Goal: Task Accomplishment & Management: Manage account settings

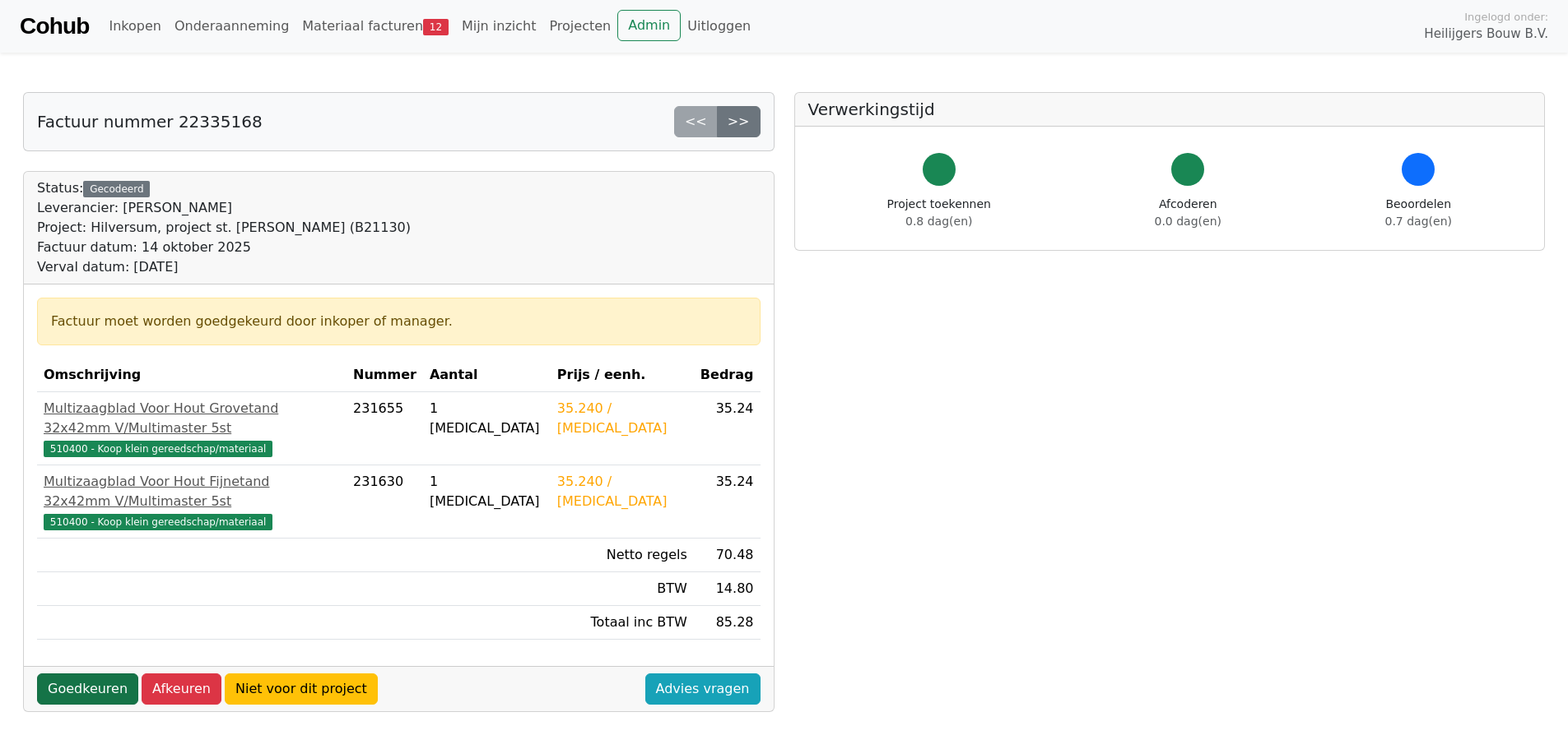
click at [115, 674] on link "Goedkeuren" at bounding box center [87, 690] width 101 height 31
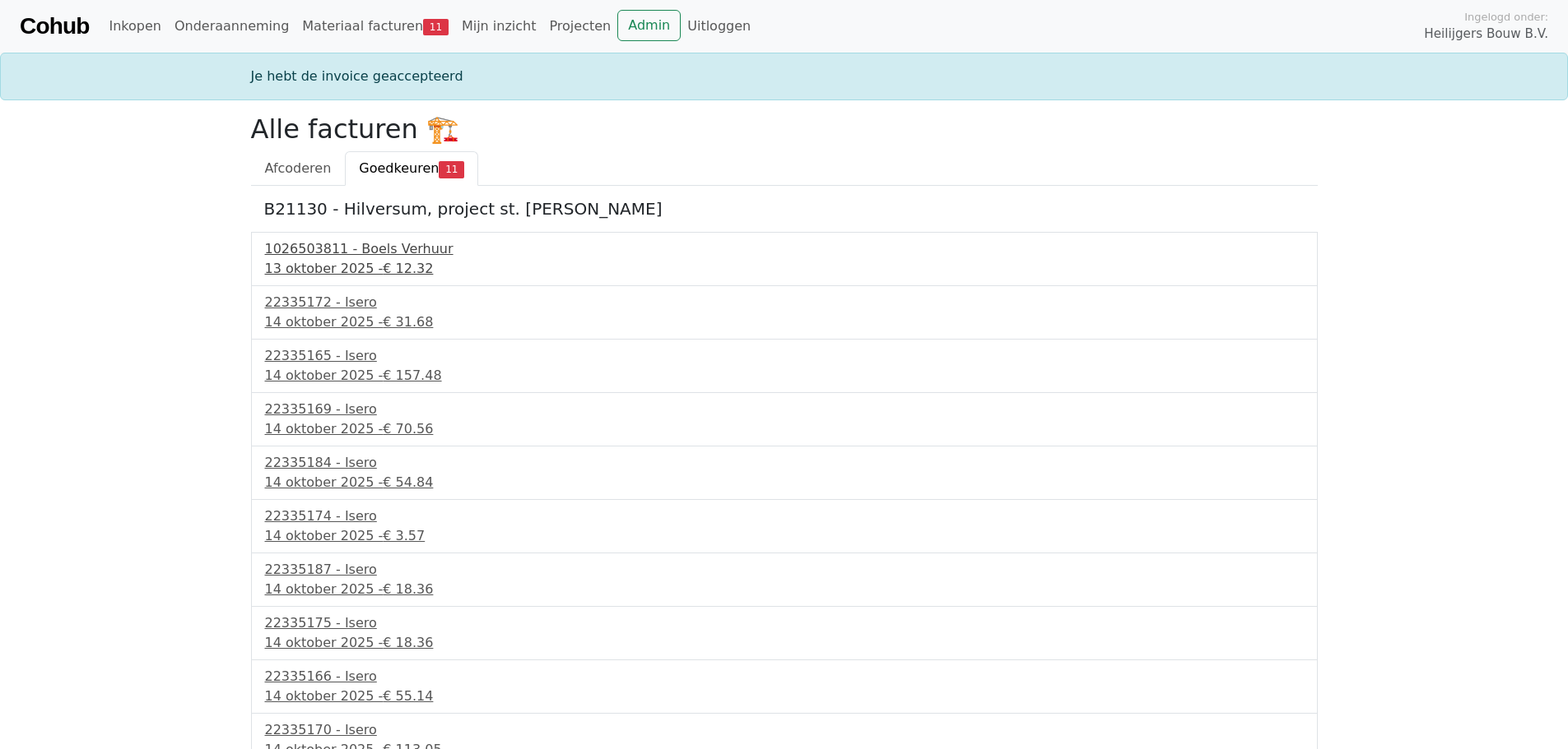
click at [335, 272] on div "13 oktober 2025 - € 12.32" at bounding box center [784, 268] width 1038 height 19
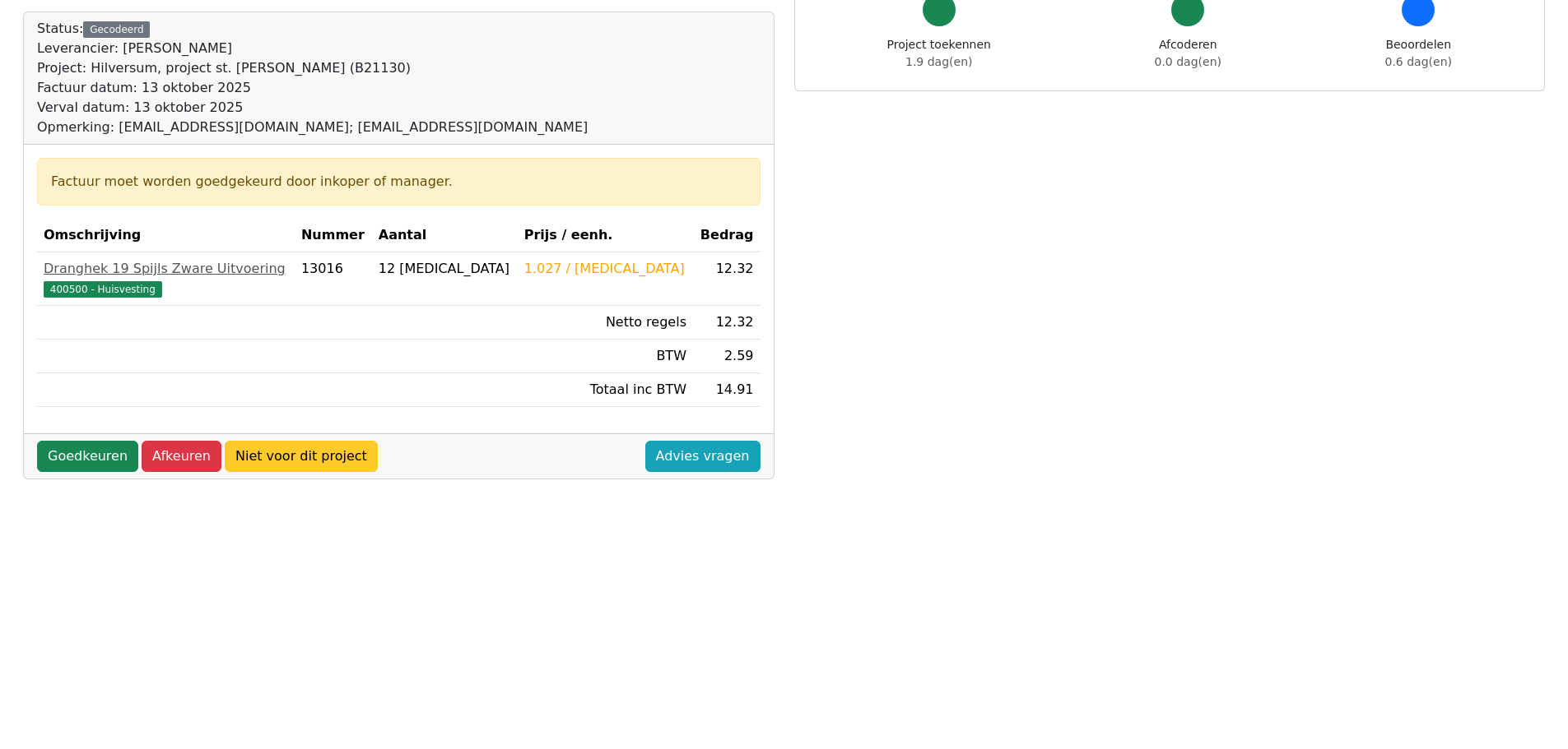
scroll to position [165, 0]
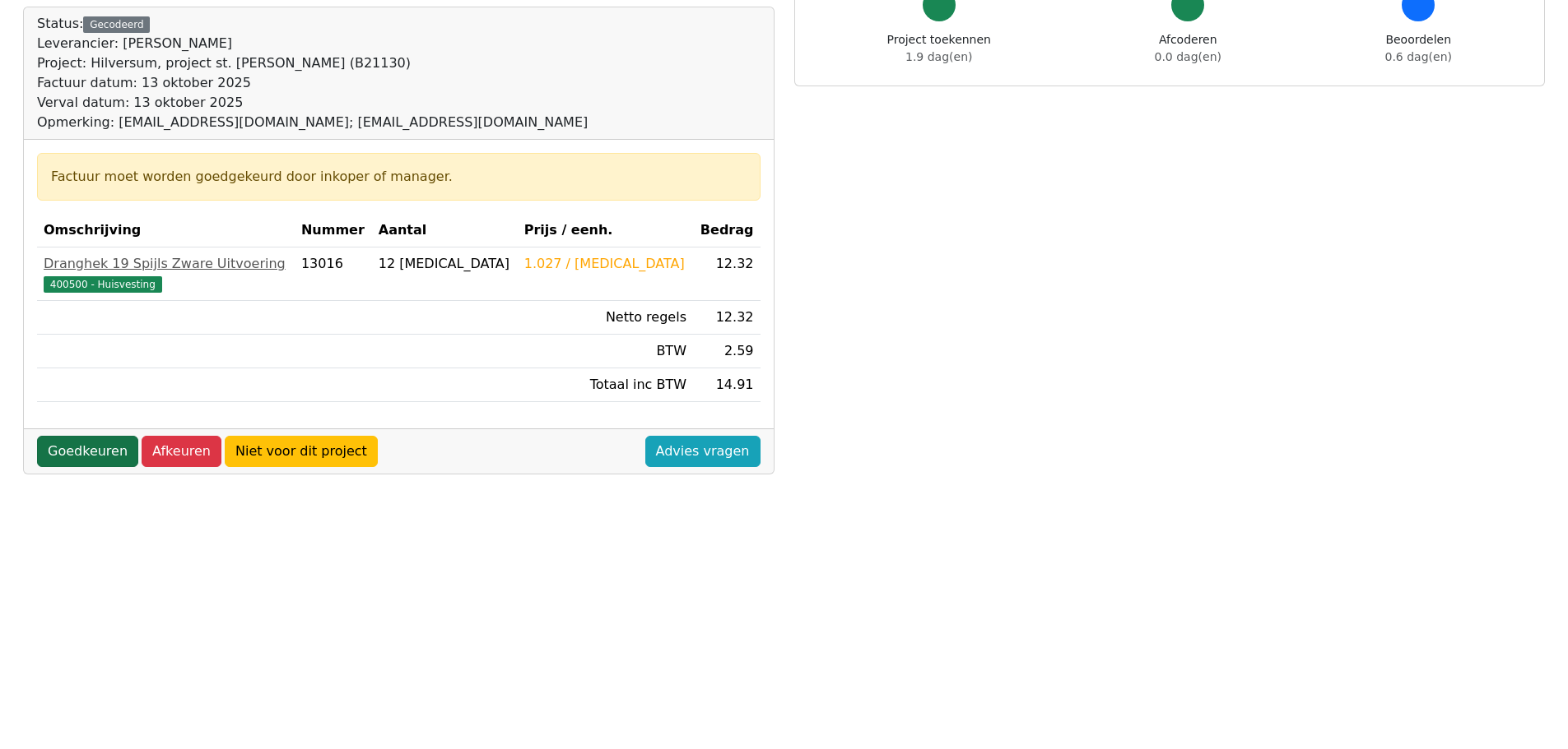
click at [85, 443] on link "Goedkeuren" at bounding box center [87, 452] width 101 height 31
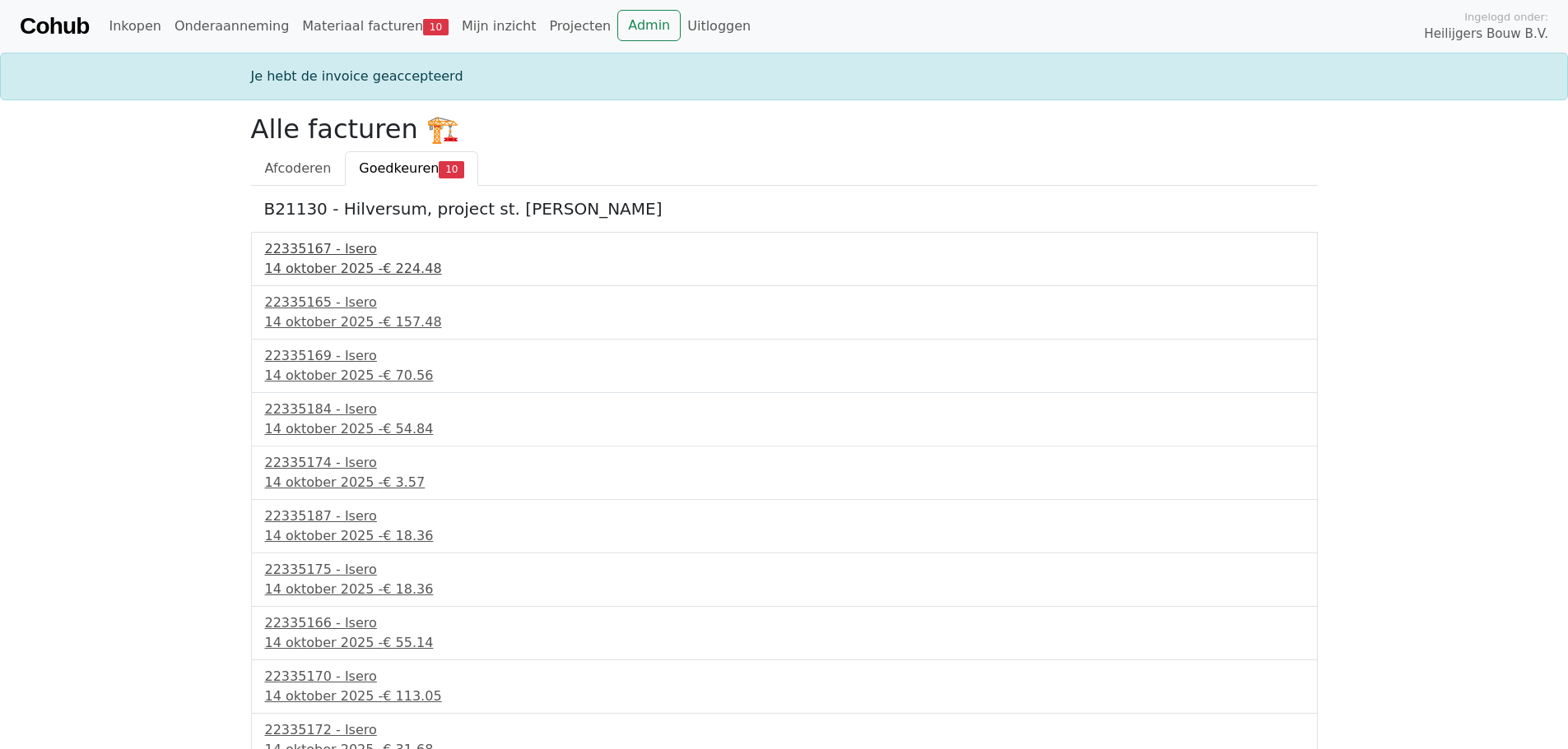
click at [358, 270] on div "14 oktober 2025 - € 224.48" at bounding box center [784, 268] width 1038 height 19
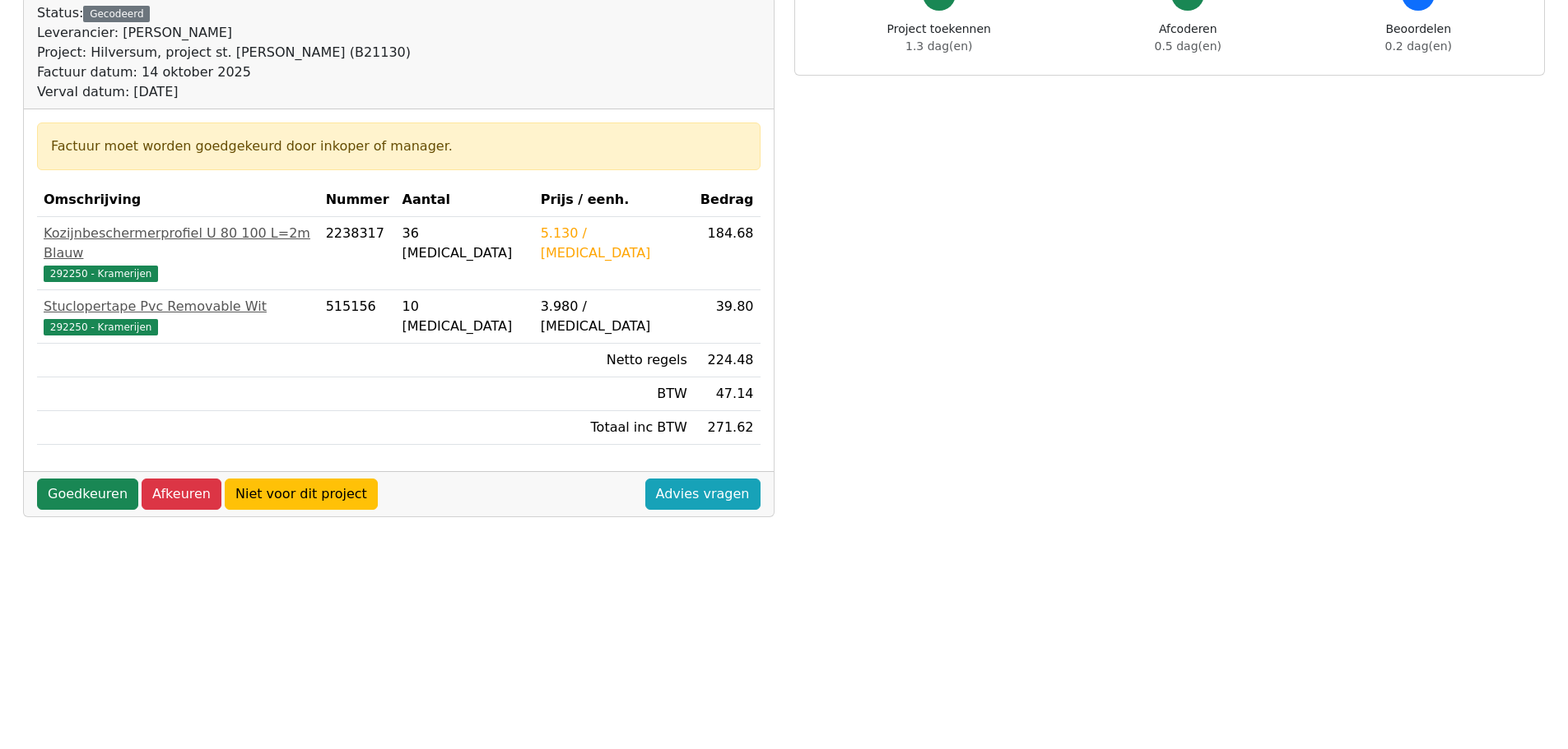
scroll to position [247, 0]
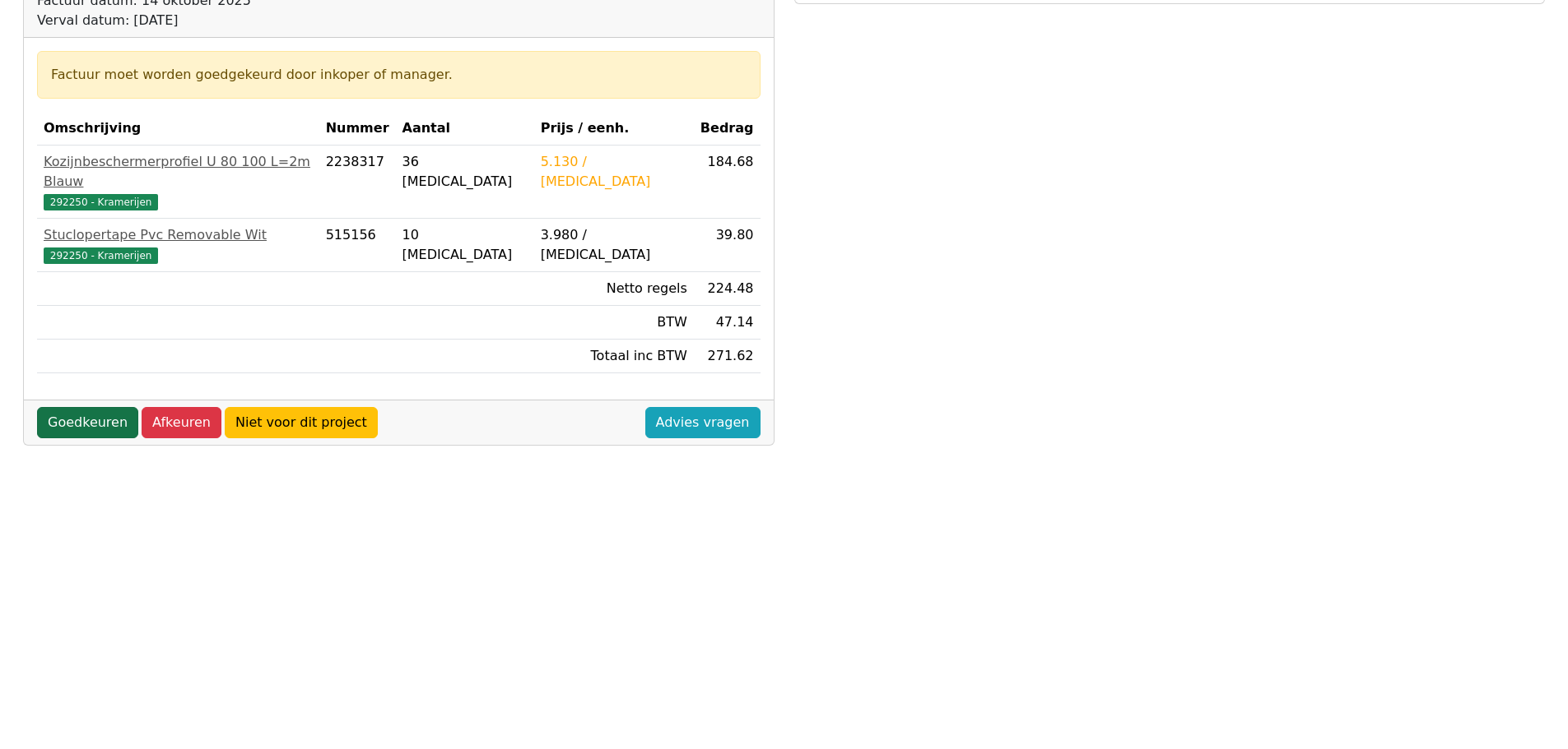
click at [82, 407] on link "Goedkeuren" at bounding box center [87, 423] width 101 height 31
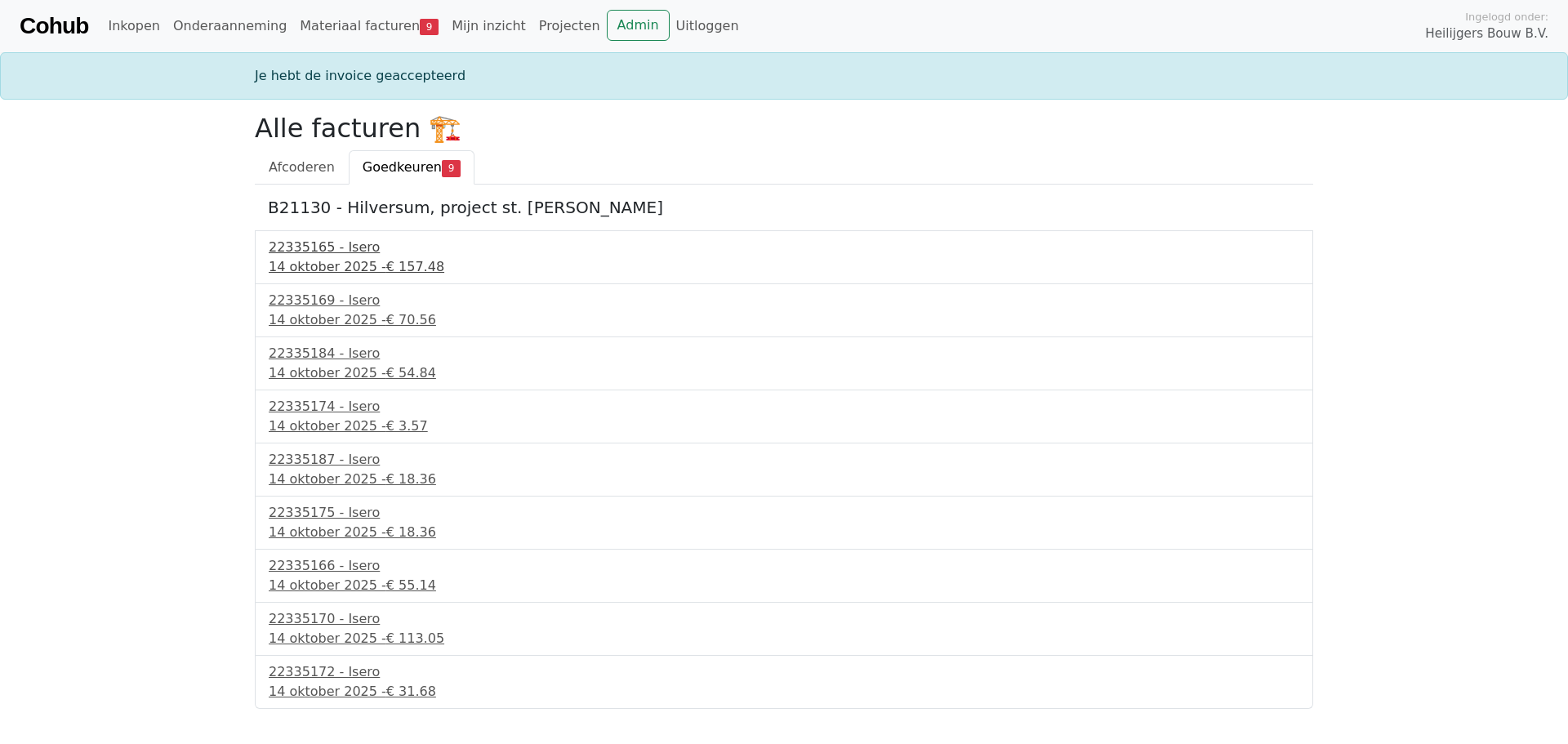
click at [326, 255] on div "22335165 - Isero" at bounding box center [783, 247] width 1030 height 19
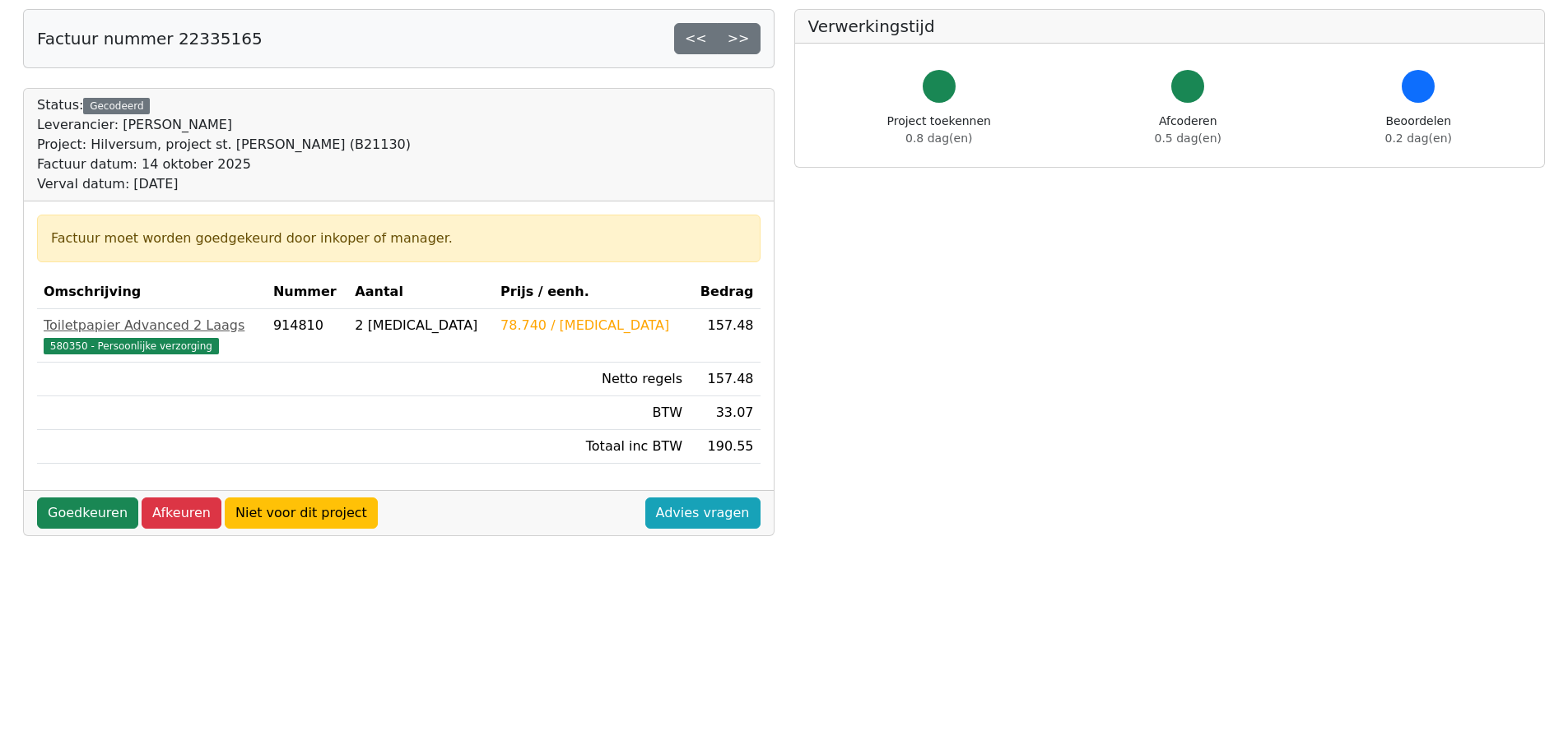
scroll to position [165, 0]
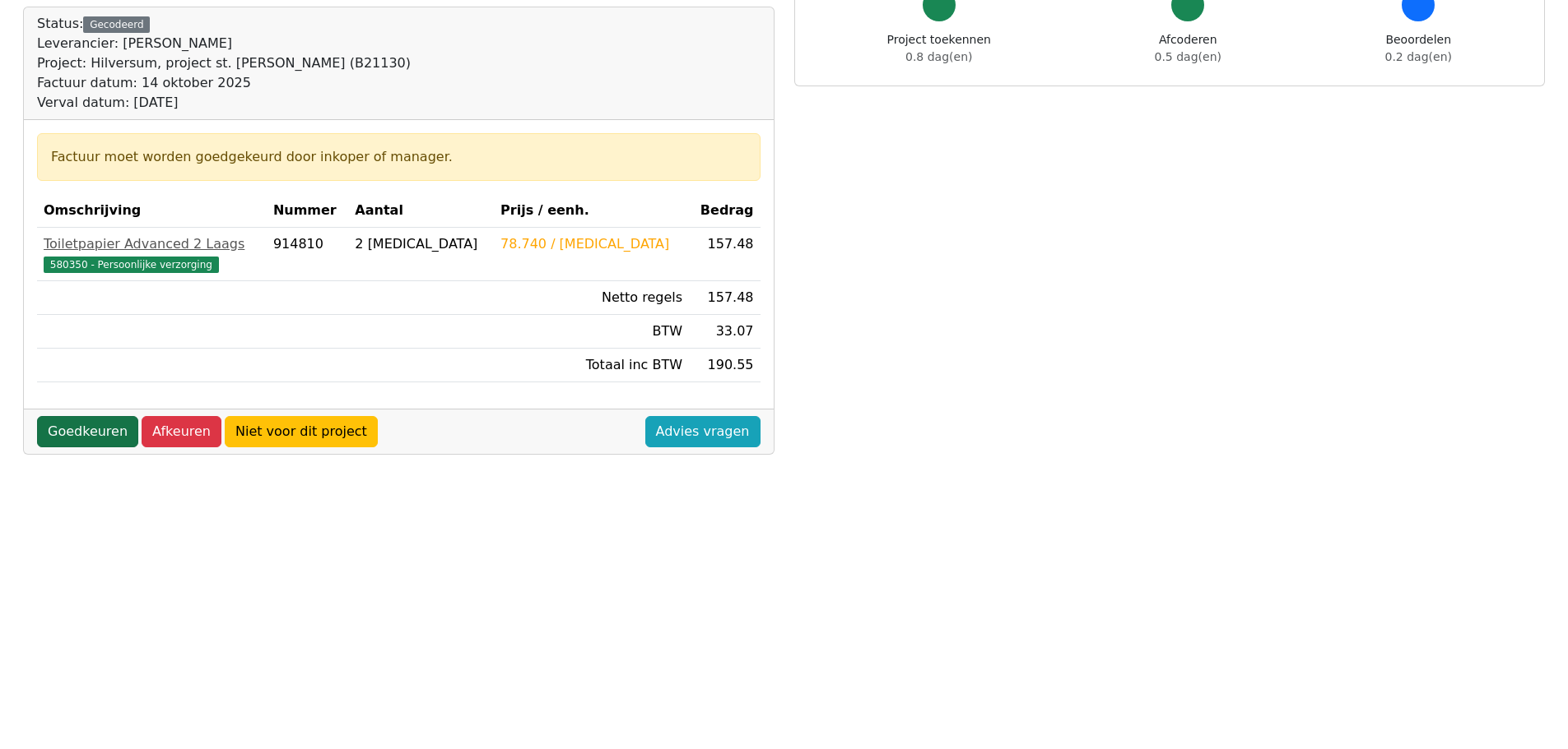
click at [90, 434] on link "Goedkeuren" at bounding box center [87, 432] width 101 height 31
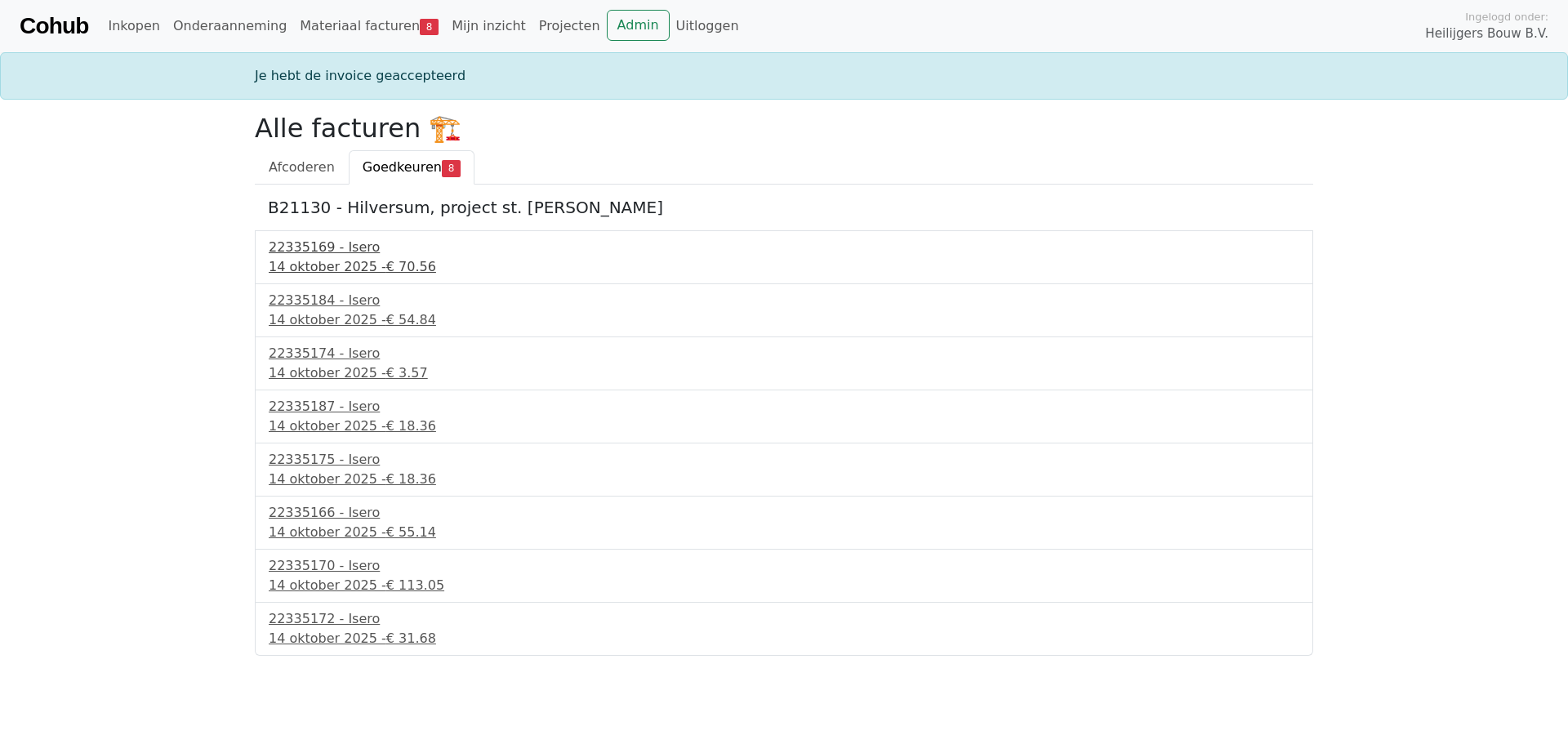
click at [339, 258] on div "14 oktober 2025 - € 70.56" at bounding box center [783, 267] width 1030 height 19
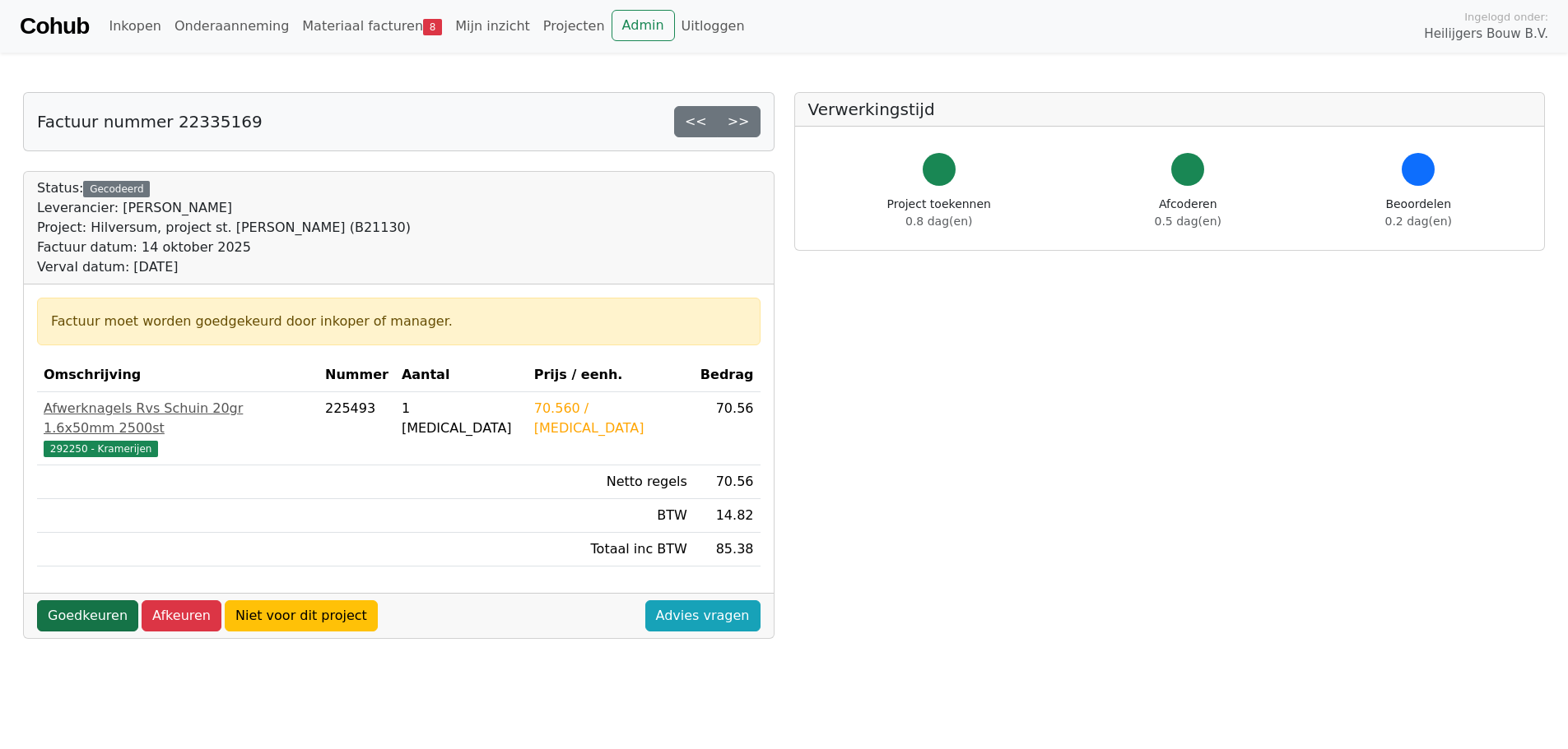
click at [93, 601] on link "Goedkeuren" at bounding box center [87, 617] width 101 height 31
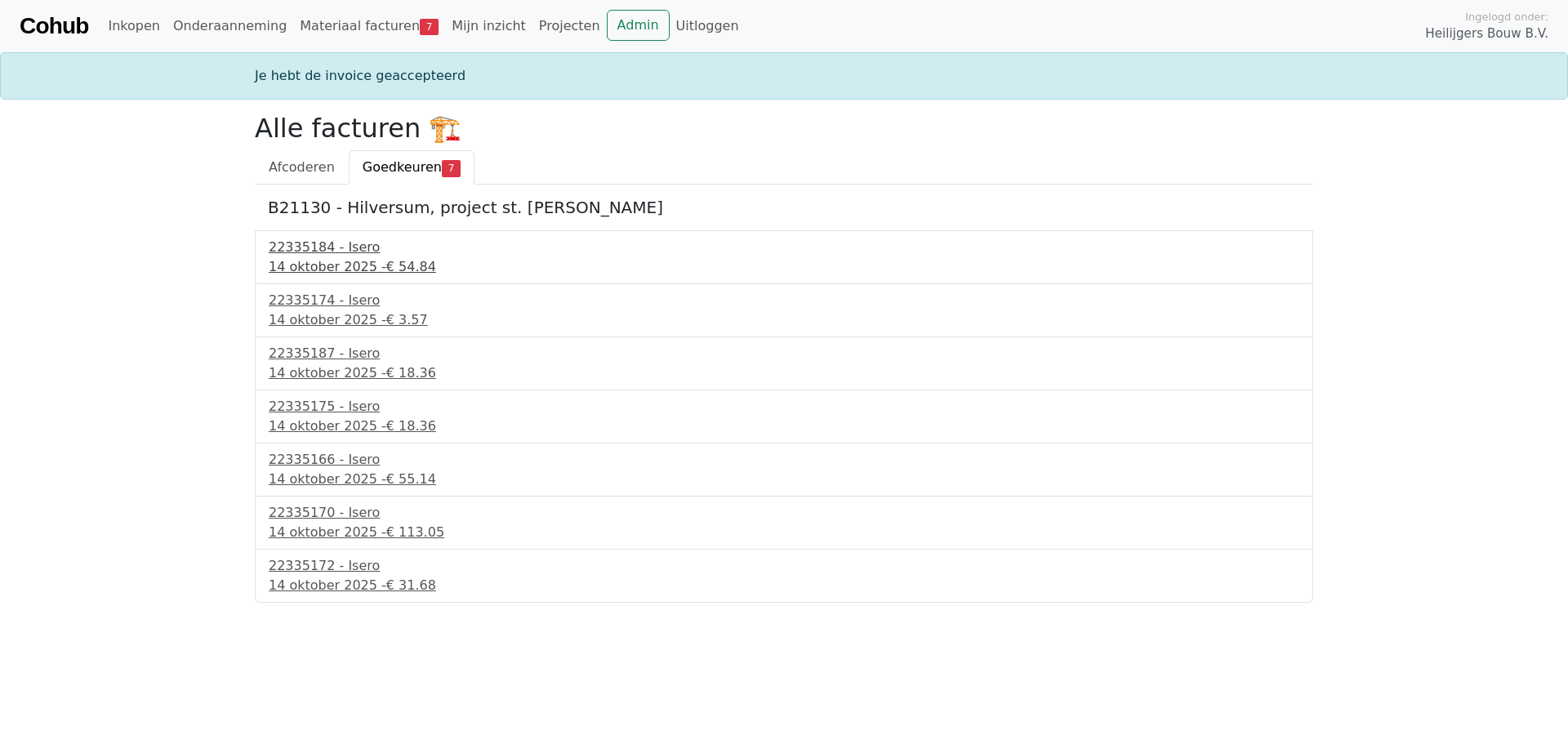
click at [386, 269] on span "€ 54.84" at bounding box center [411, 267] width 50 height 16
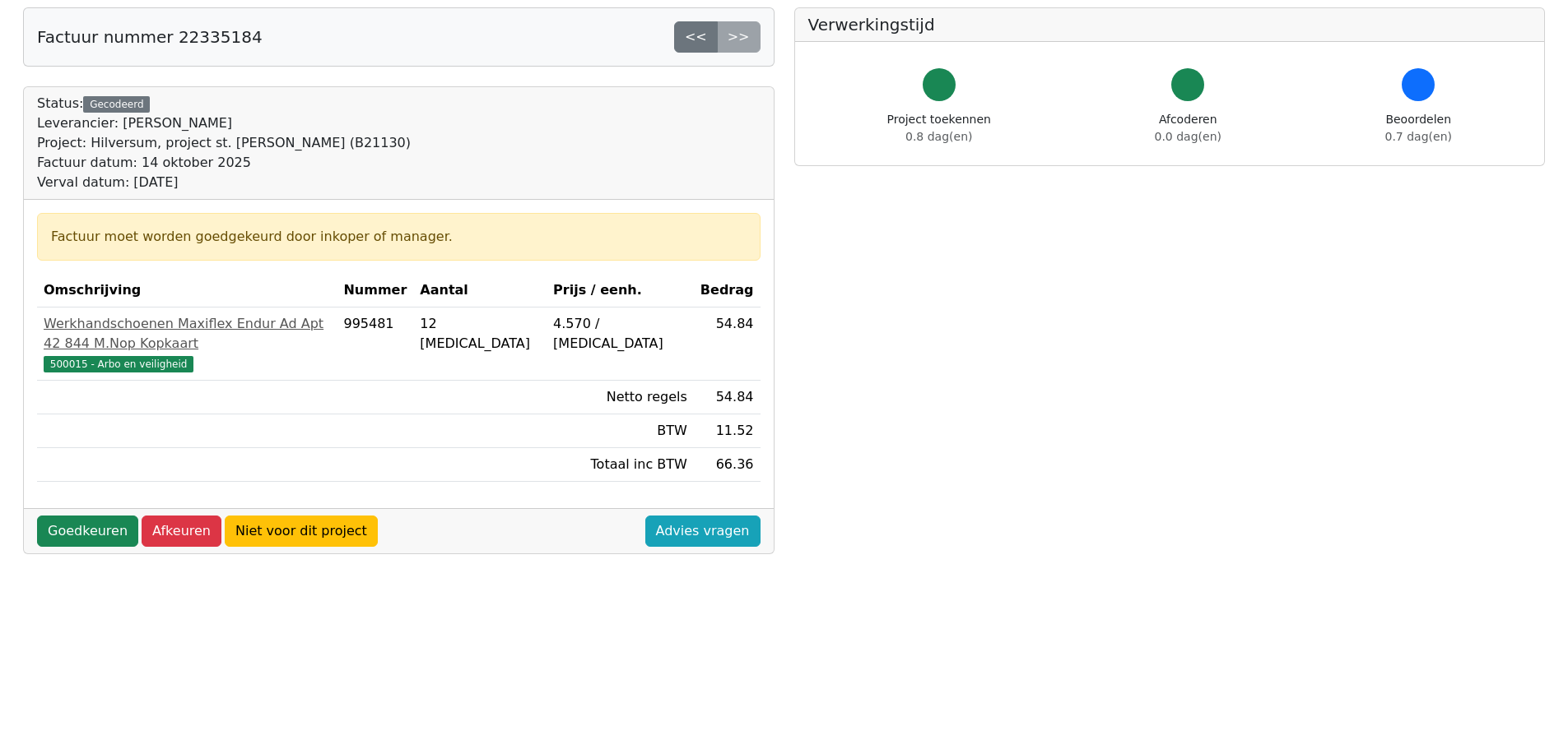
scroll to position [165, 0]
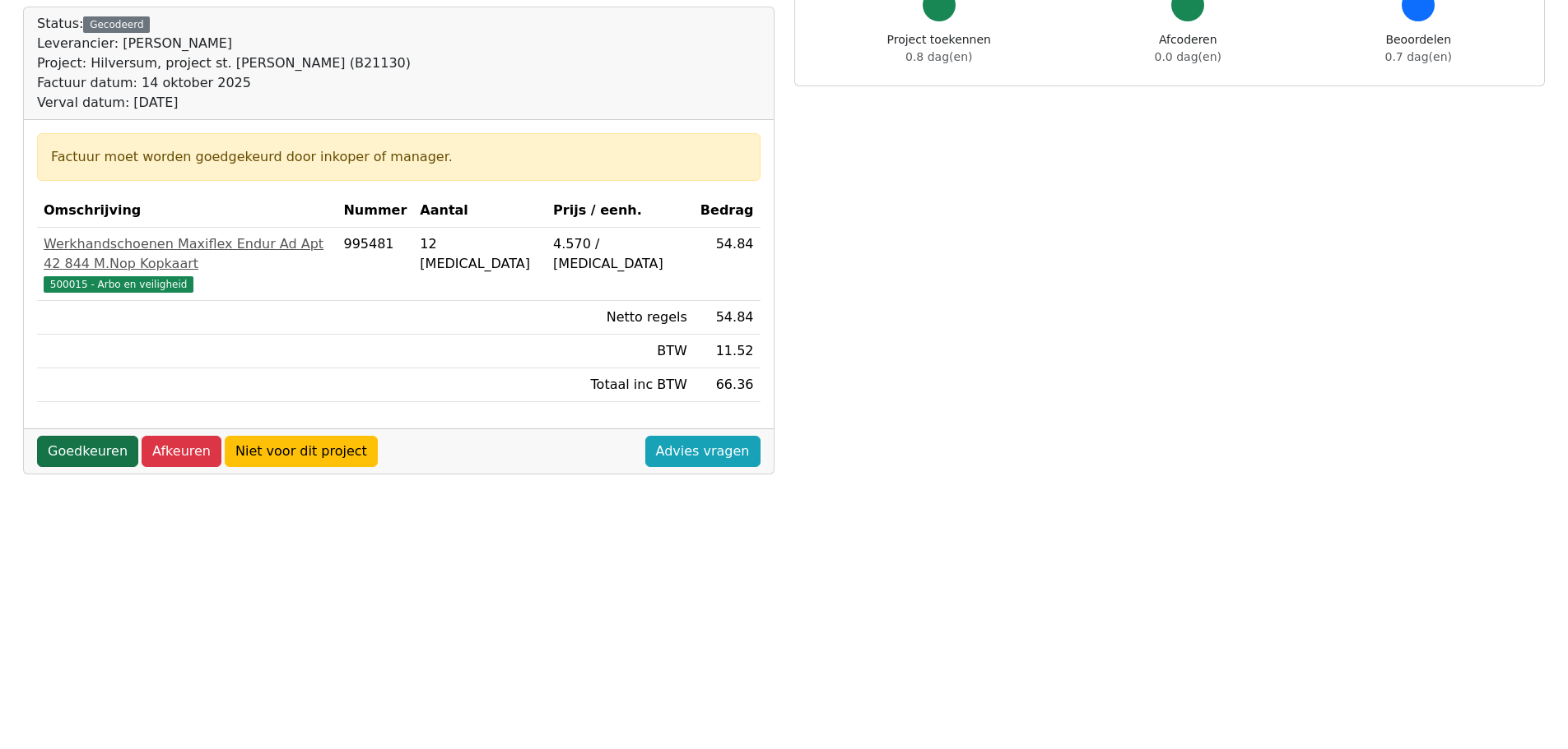
click at [110, 436] on link "Goedkeuren" at bounding box center [87, 452] width 101 height 31
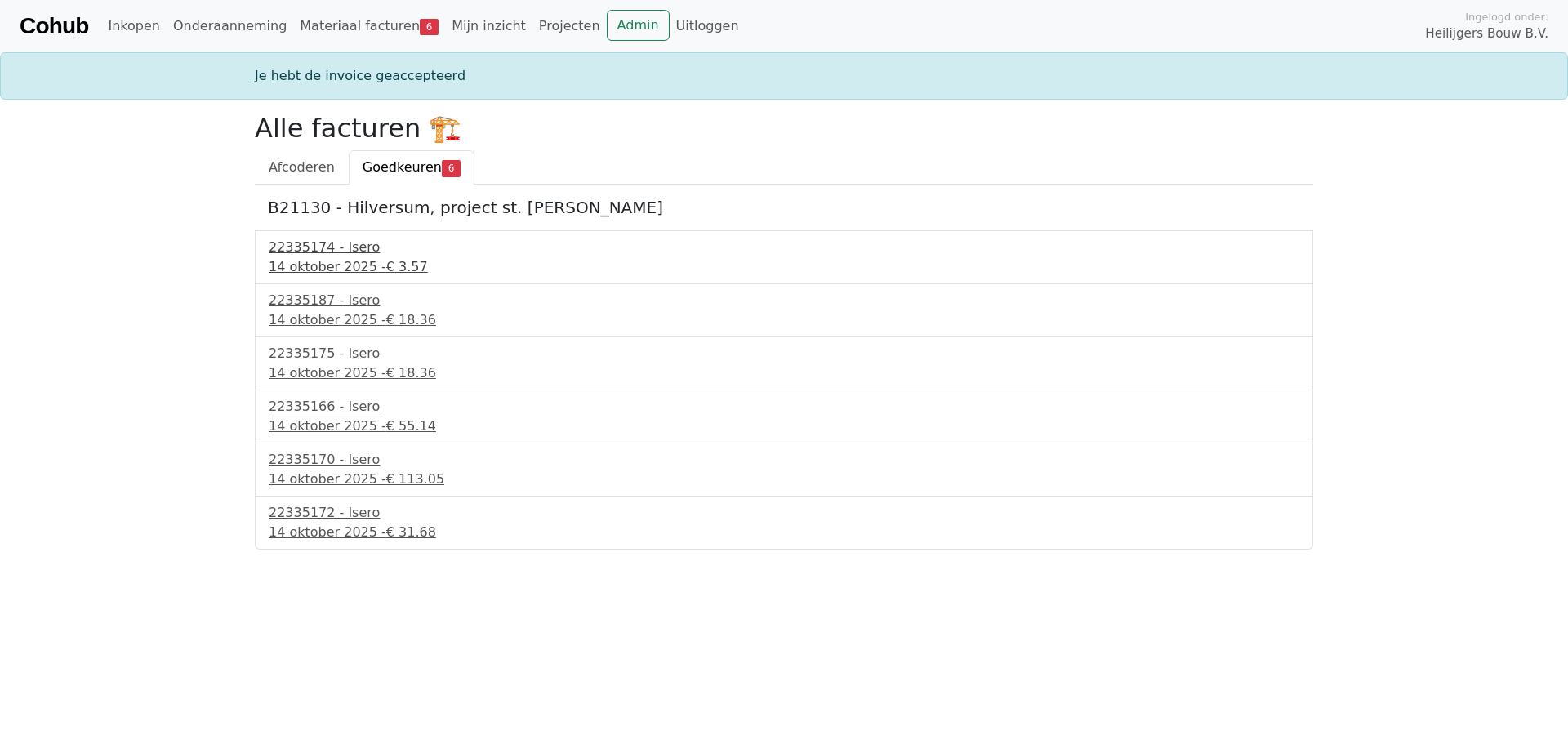
click at [286, 257] on div "22335174 - Isero" at bounding box center [783, 247] width 1030 height 19
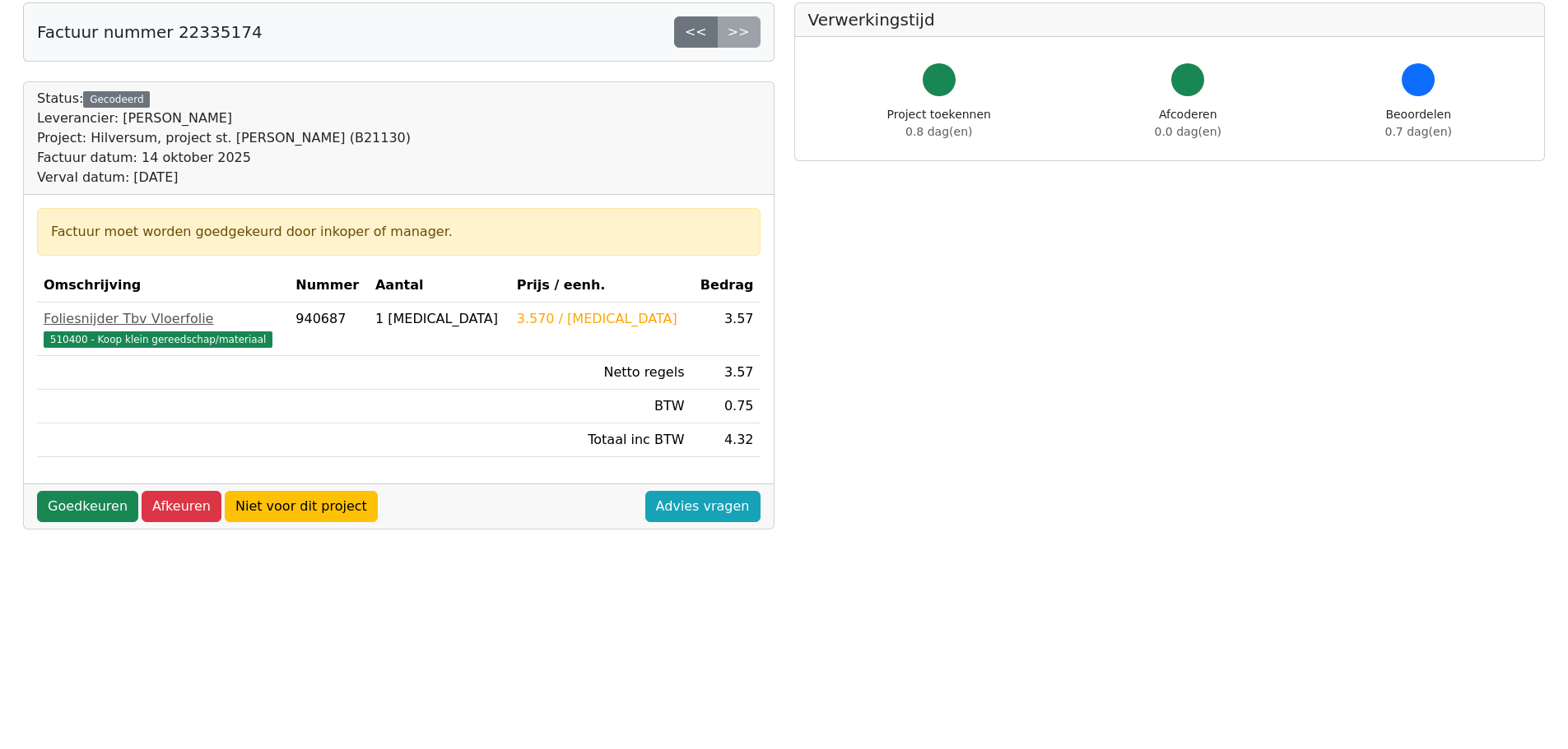
scroll to position [165, 0]
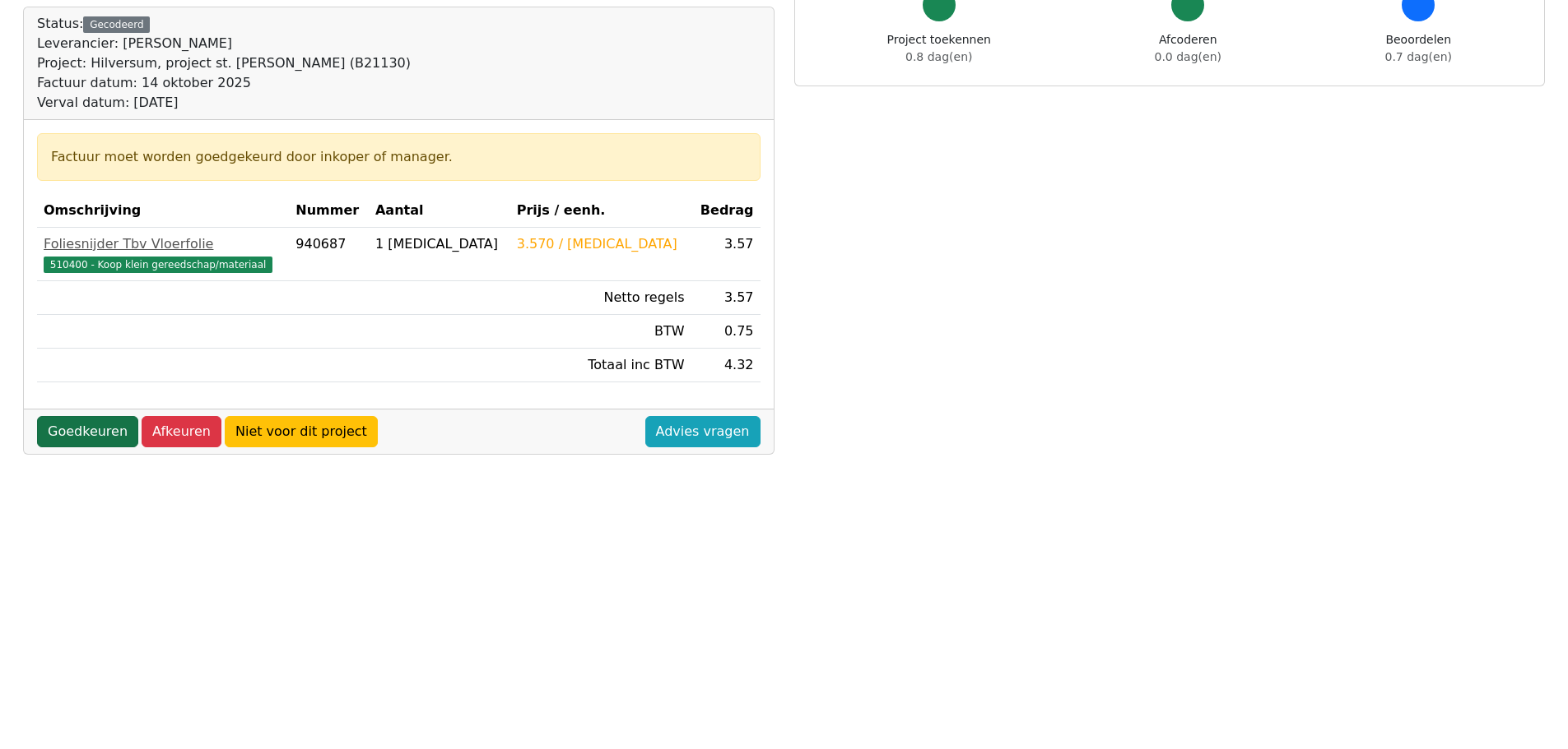
click at [100, 421] on link "Goedkeuren" at bounding box center [87, 432] width 101 height 31
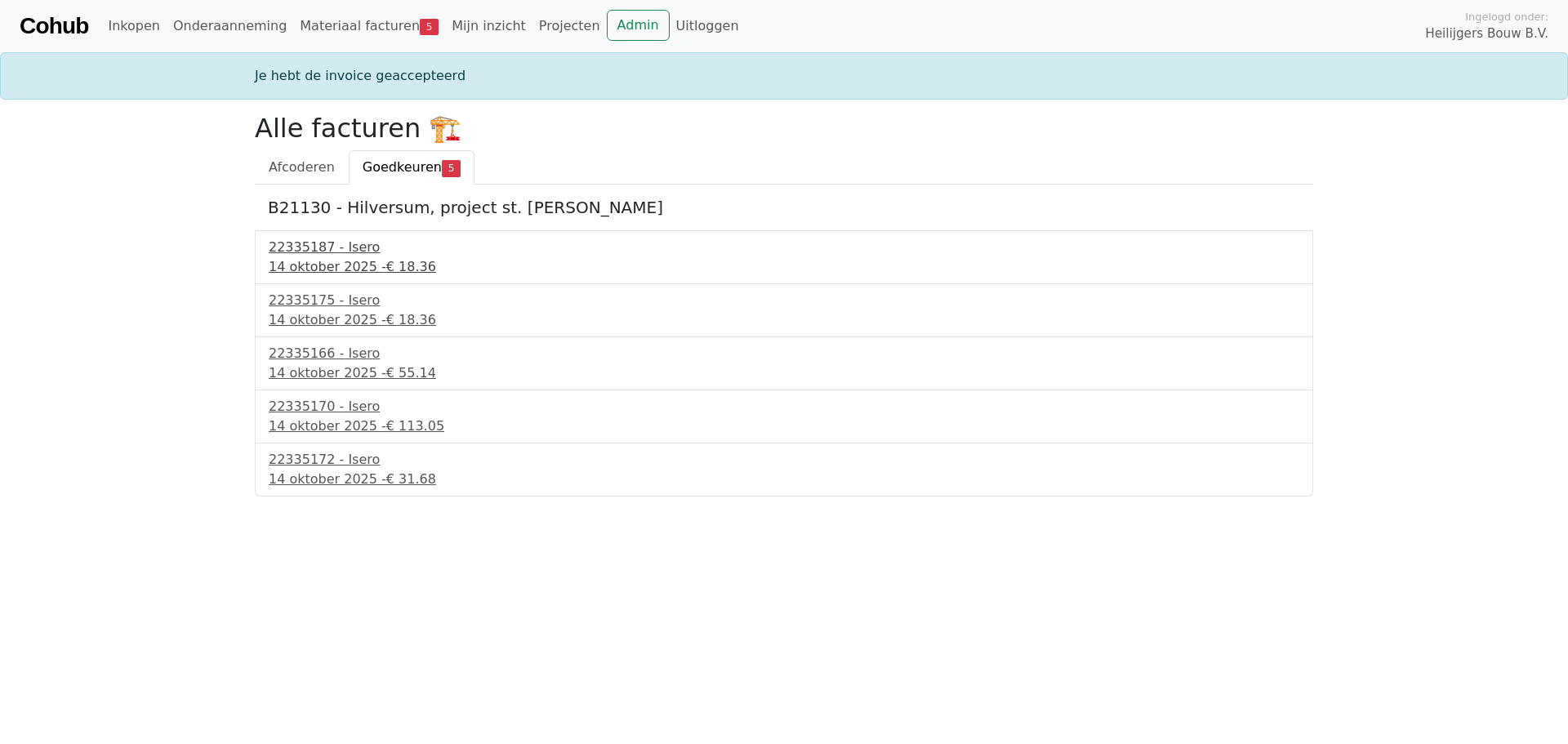
click at [335, 256] on div "22335187 - Isero" at bounding box center [783, 247] width 1030 height 19
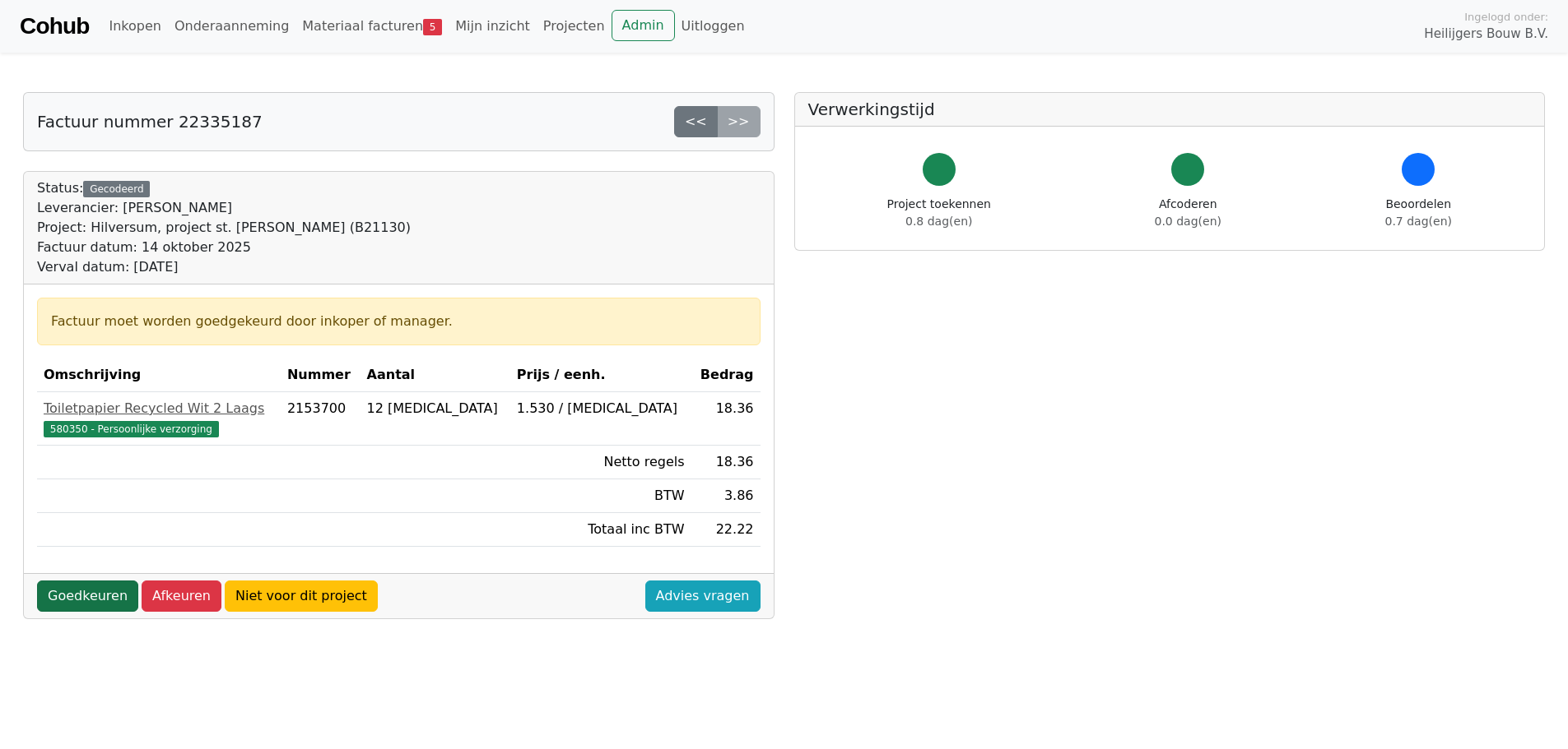
click at [107, 603] on link "Goedkeuren" at bounding box center [87, 596] width 101 height 31
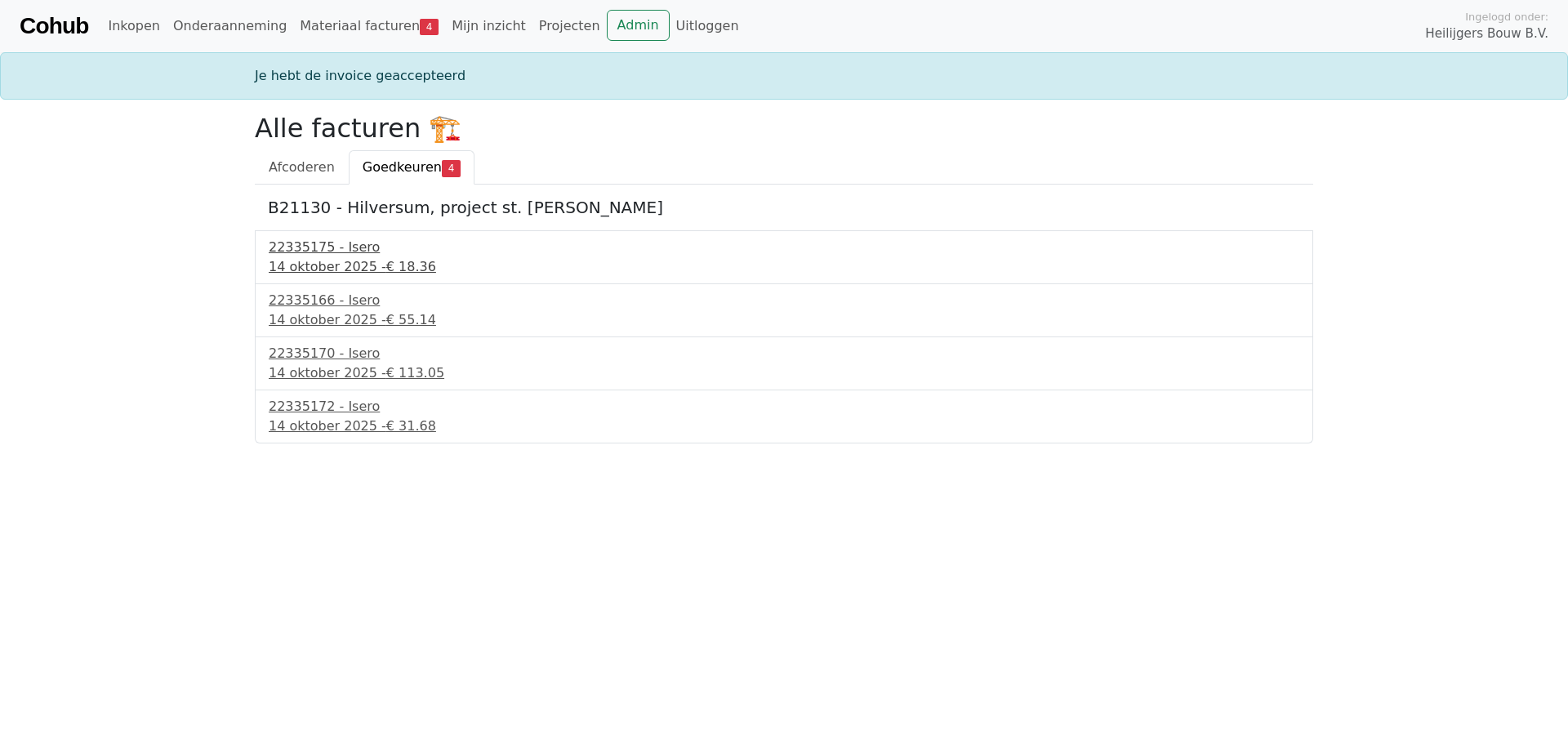
click at [336, 265] on div "14 oktober 2025 - € 18.36" at bounding box center [783, 267] width 1030 height 19
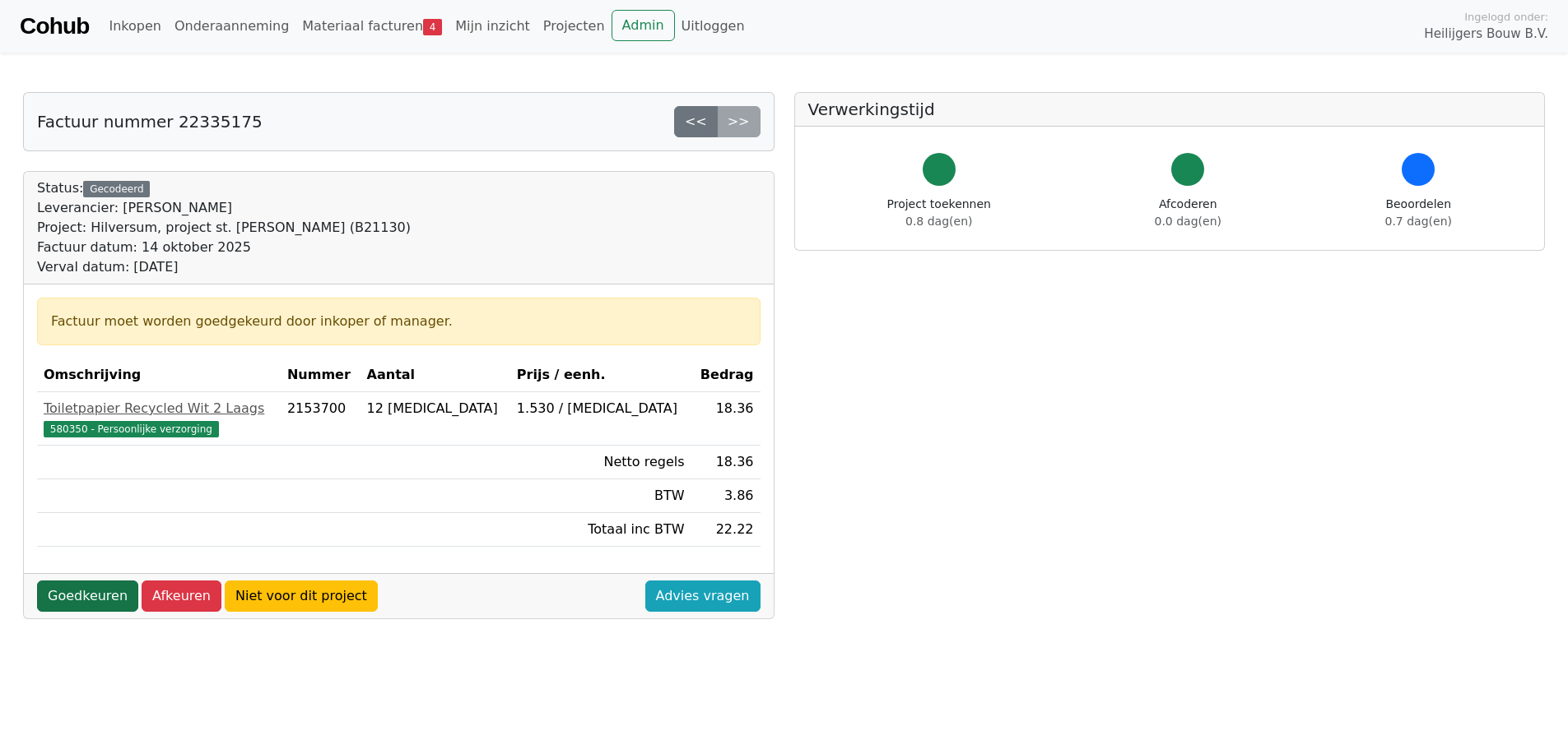
click at [100, 597] on link "Goedkeuren" at bounding box center [87, 596] width 101 height 31
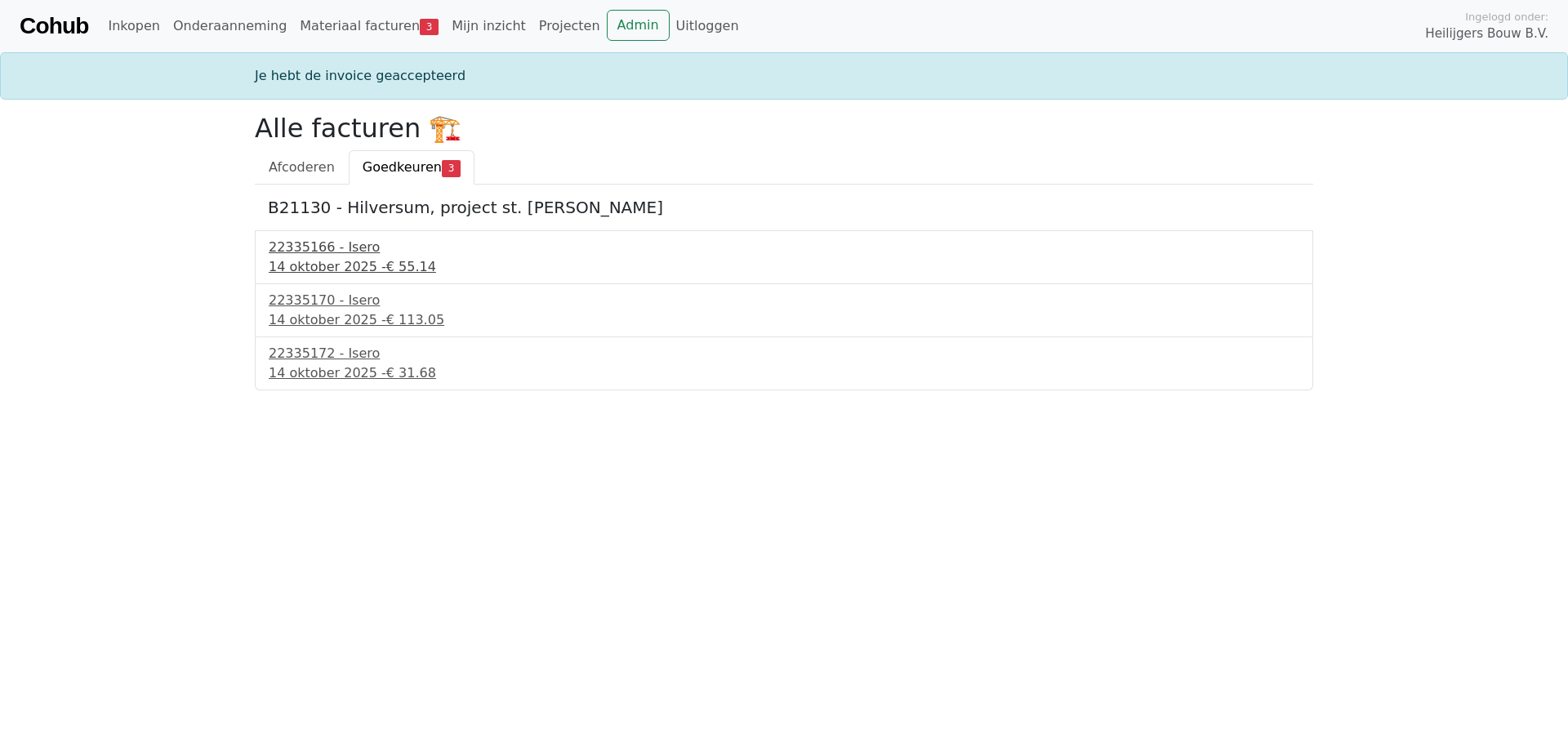
click at [314, 262] on div "[DATE] - € 55.14" at bounding box center [783, 267] width 1030 height 19
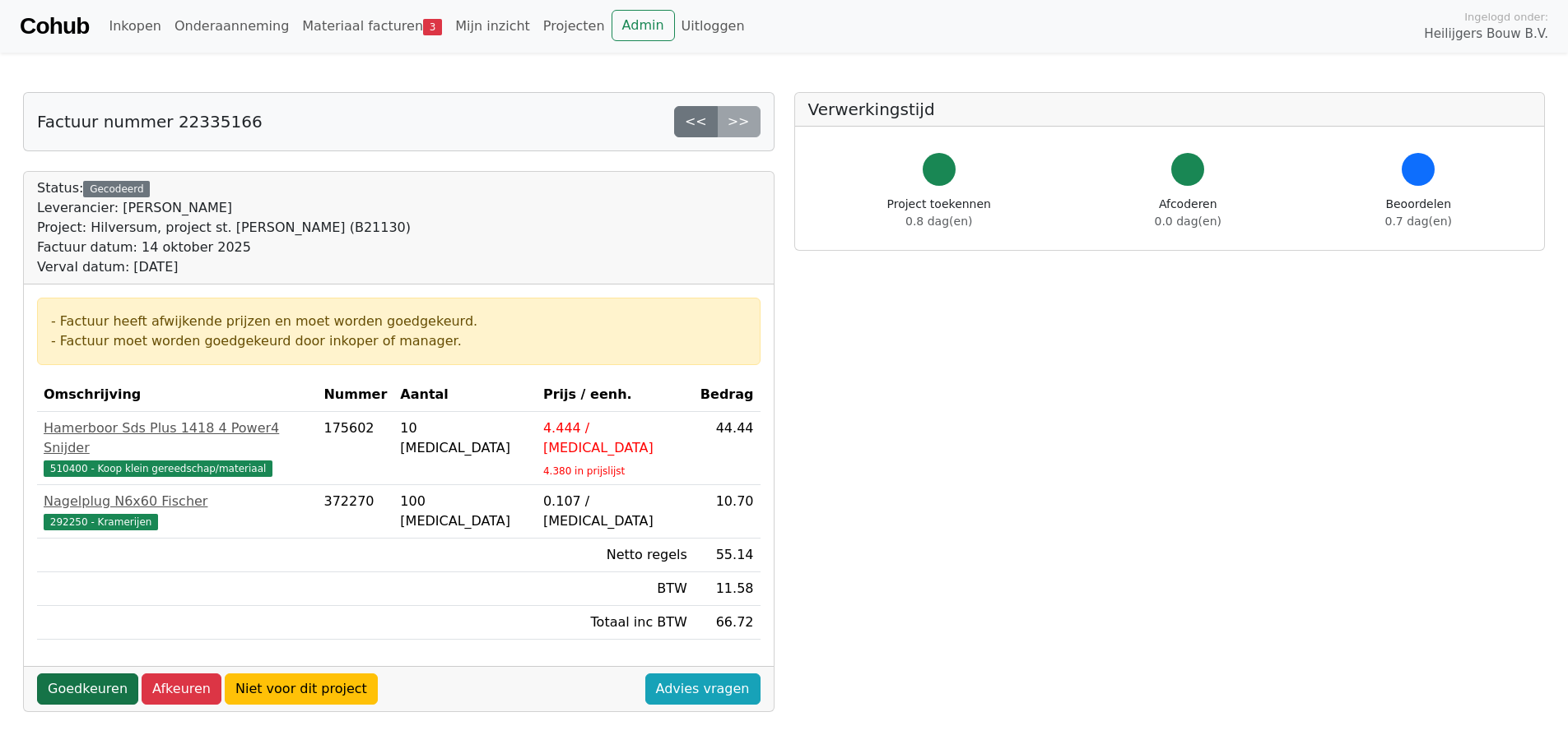
click at [70, 675] on link "Goedkeuren" at bounding box center [87, 690] width 101 height 31
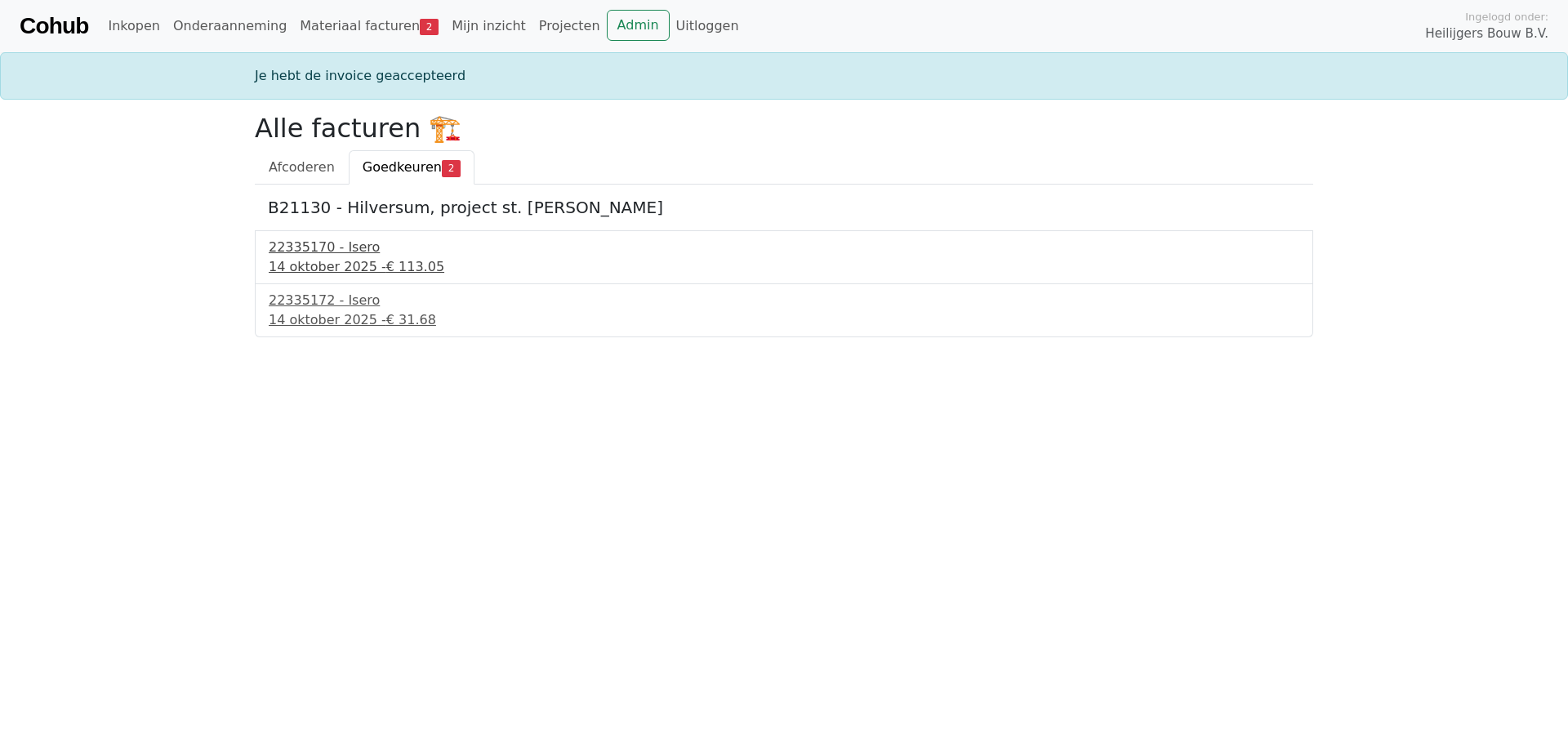
click at [309, 269] on div "[DATE] - € 113.05" at bounding box center [783, 267] width 1030 height 19
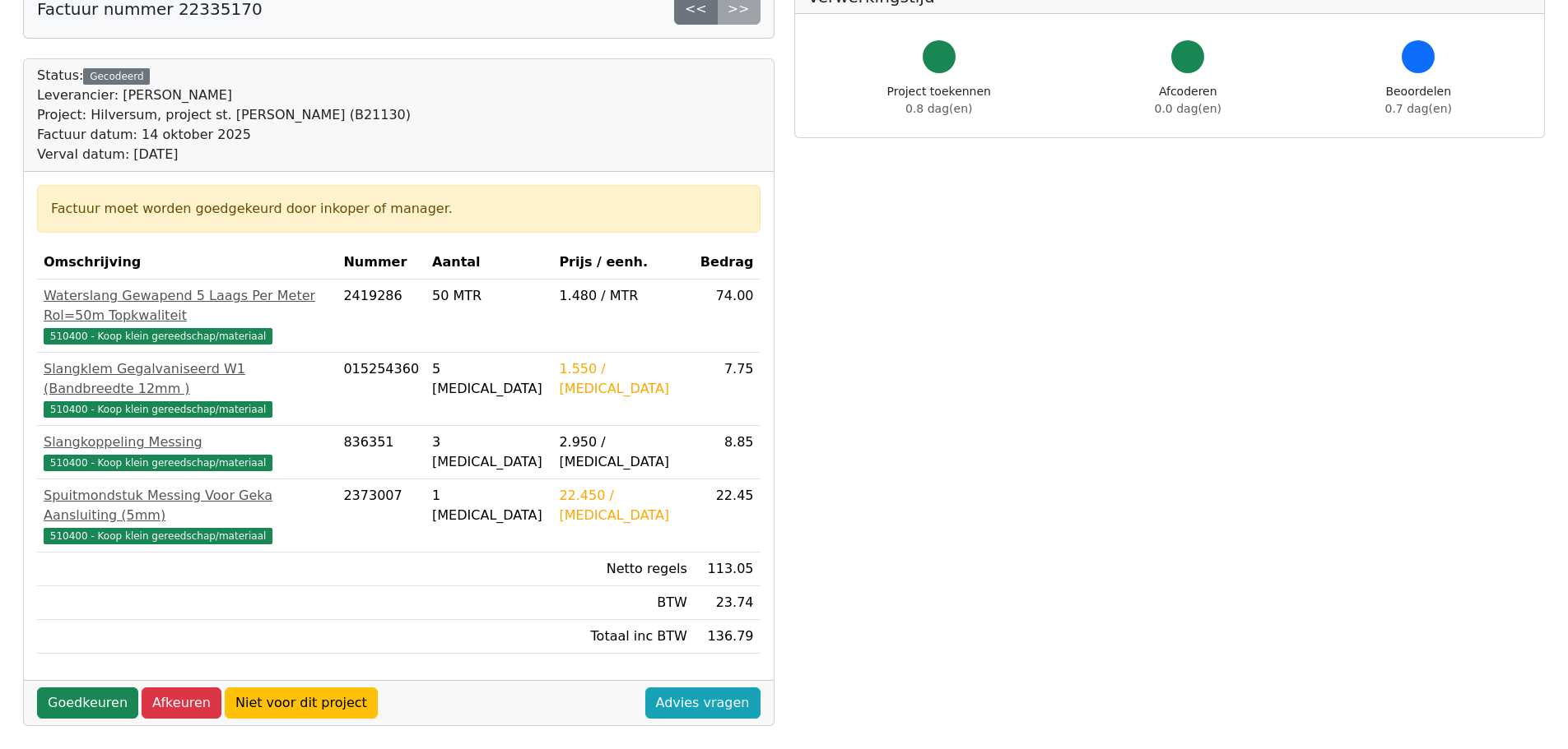
scroll to position [165, 0]
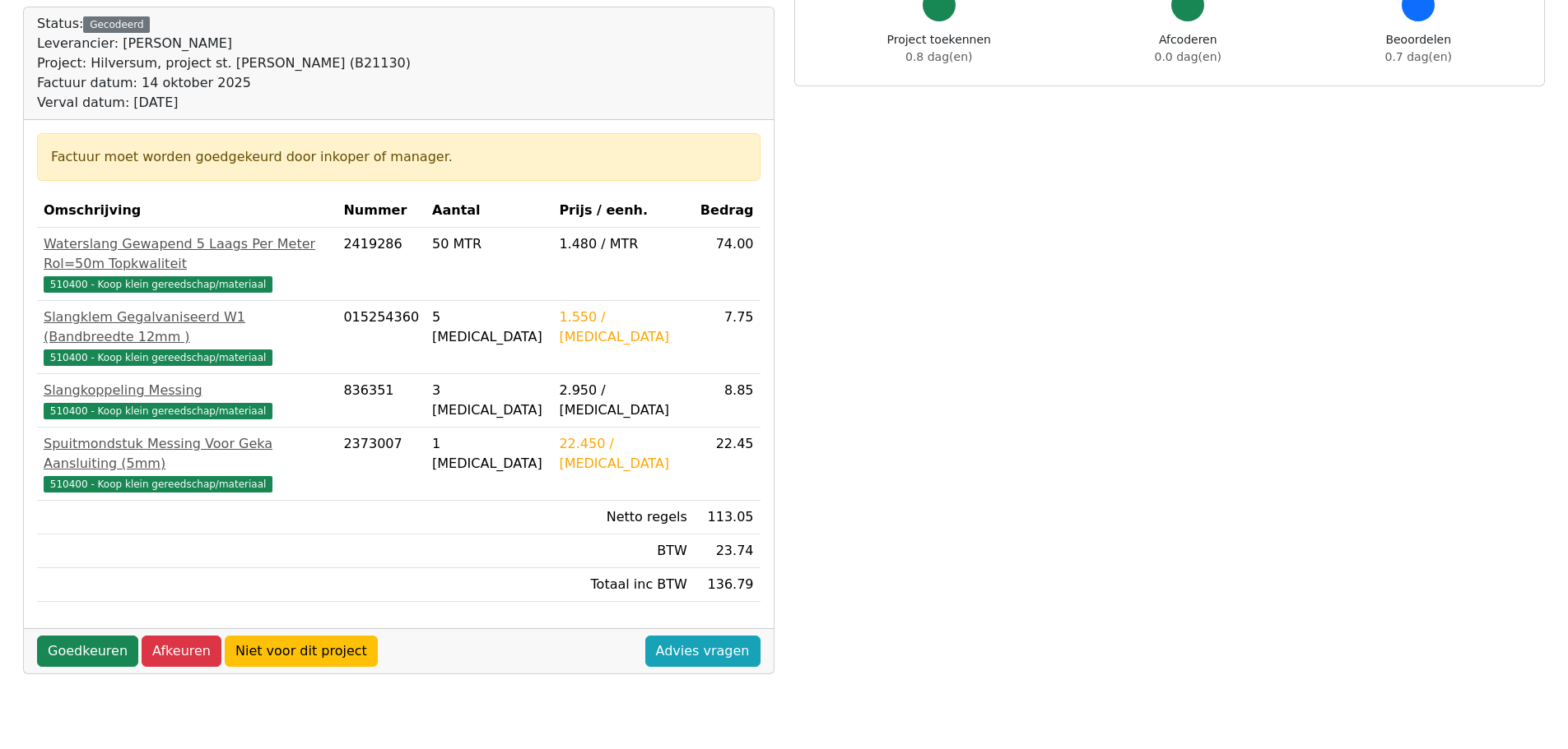
drag, startPoint x: 78, startPoint y: 595, endPoint x: 307, endPoint y: 576, distance: 229.8
click at [79, 636] on link "Goedkeuren" at bounding box center [87, 652] width 101 height 31
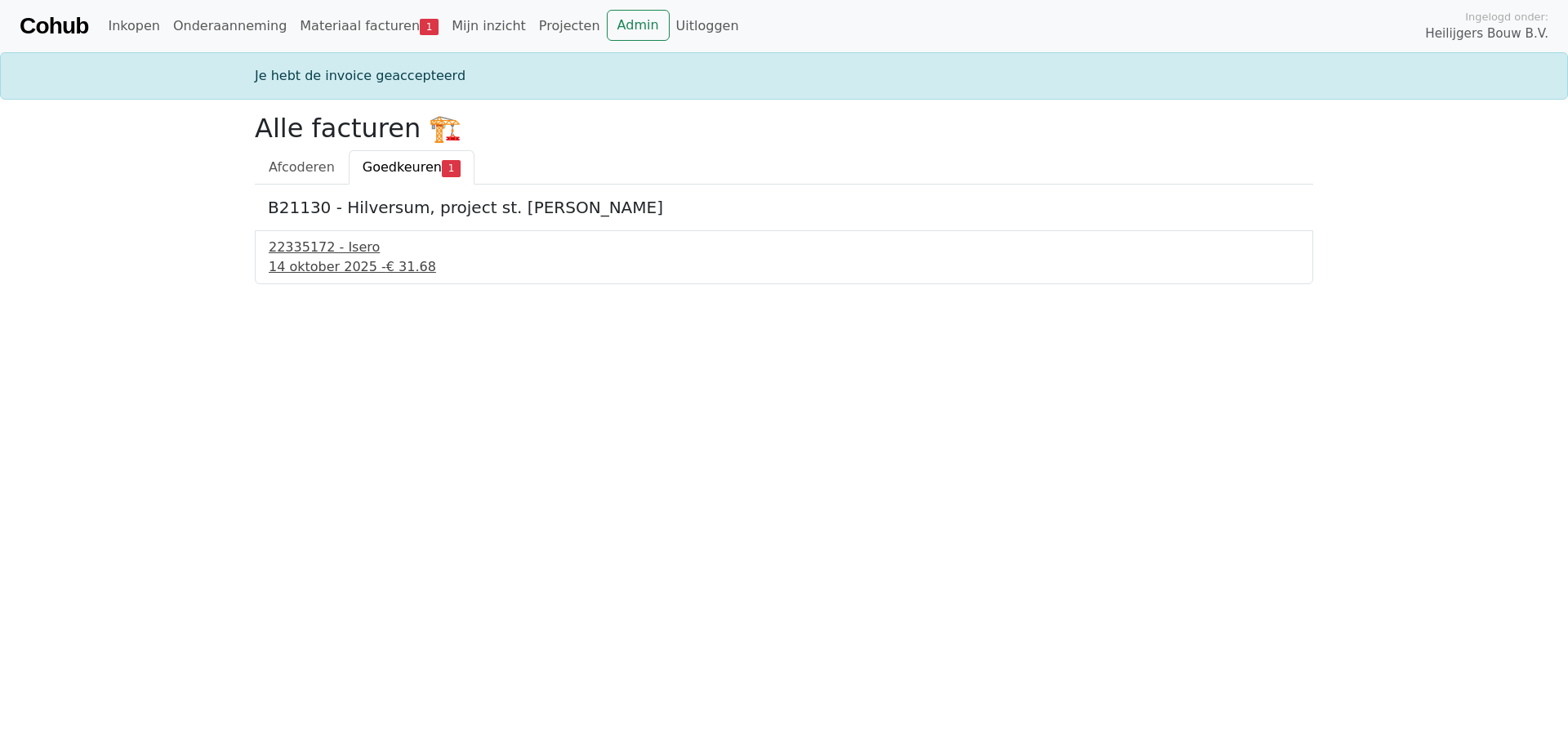
click at [324, 269] on div "14 oktober 2025 - € 31.68" at bounding box center [783, 267] width 1030 height 19
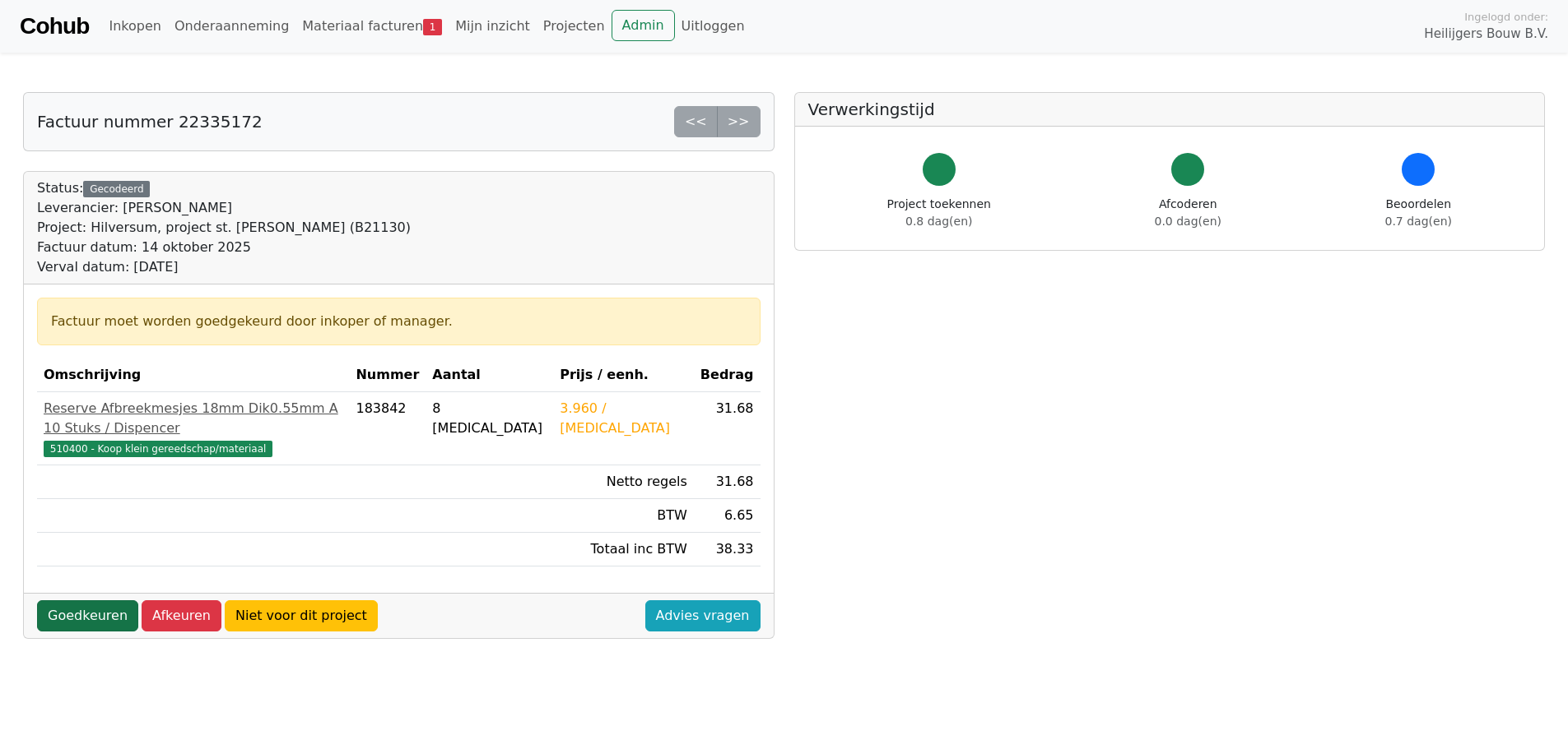
click at [69, 601] on link "Goedkeuren" at bounding box center [87, 617] width 101 height 31
